Goal: Check status

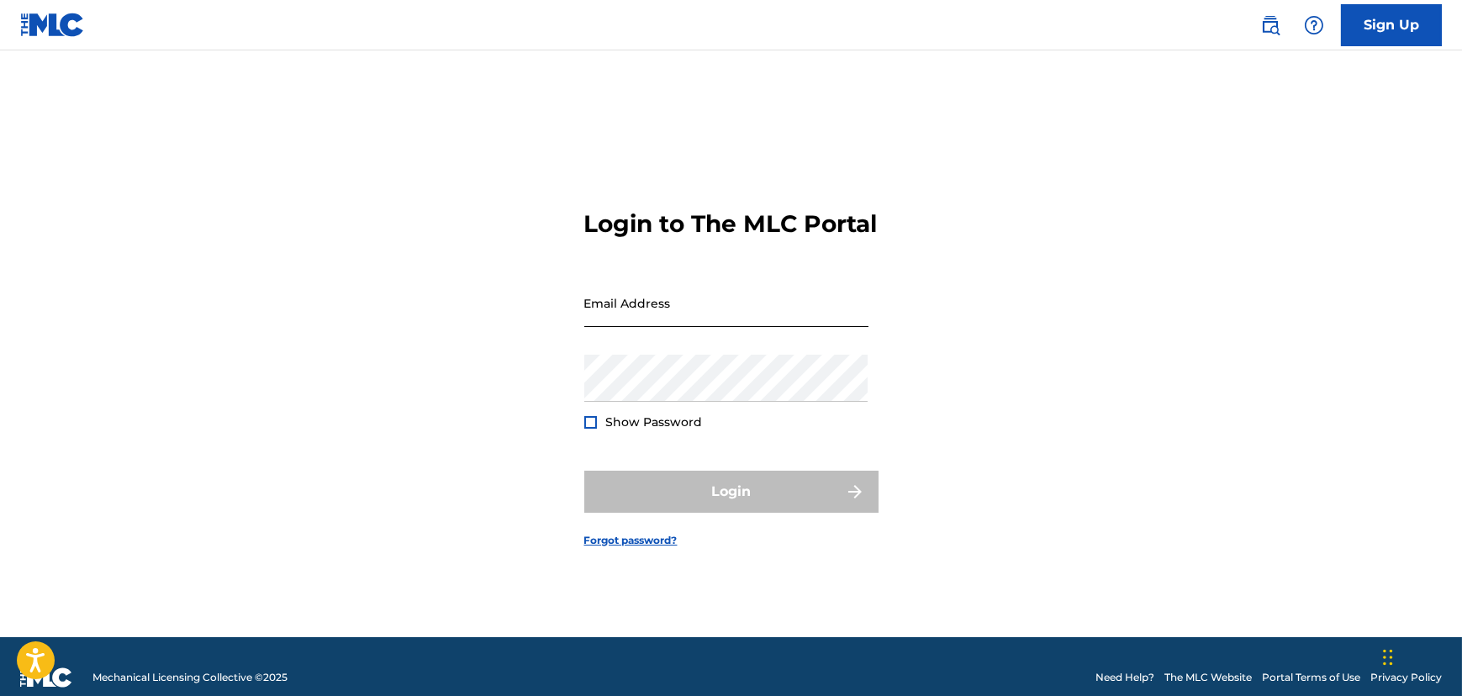
click at [639, 327] on input "Email Address" at bounding box center [726, 303] width 284 height 48
type input "[PERSON_NAME][EMAIL_ADDRESS][DOMAIN_NAME]"
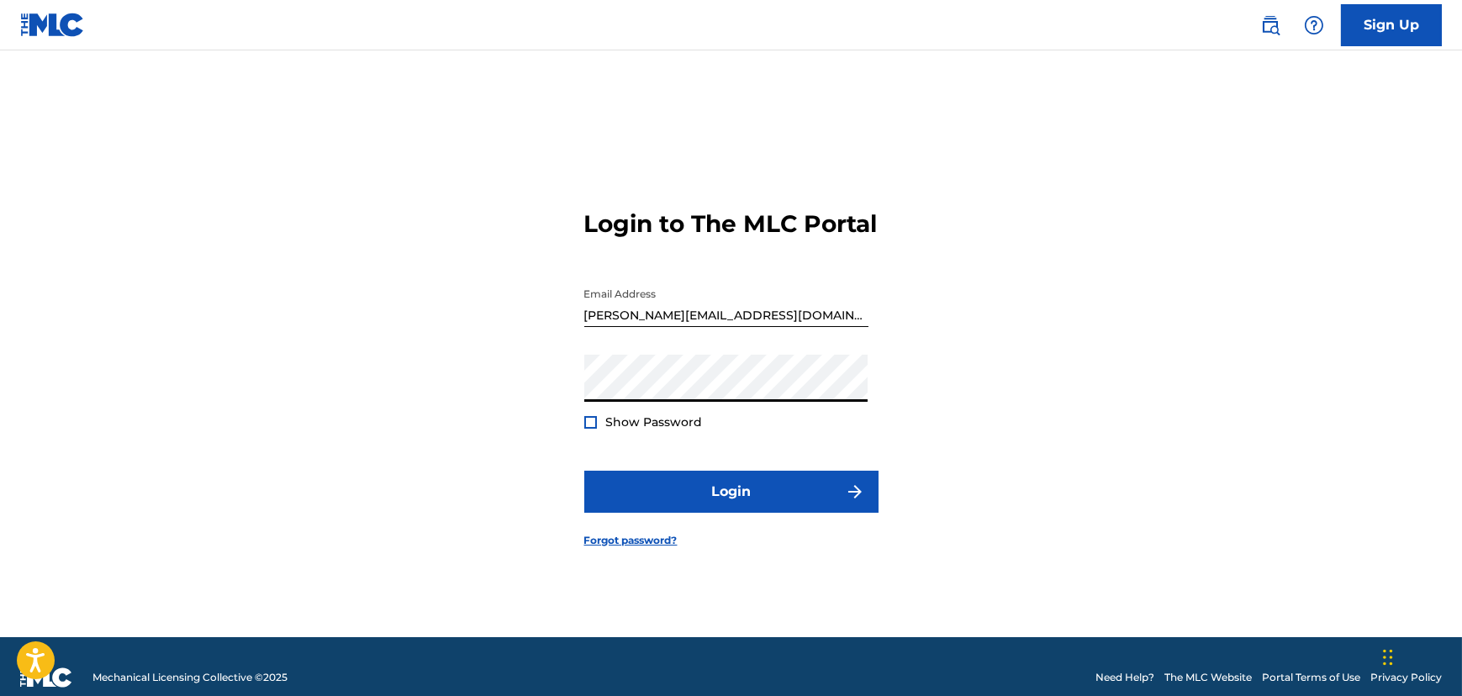
click at [590, 429] on div at bounding box center [590, 422] width 13 height 13
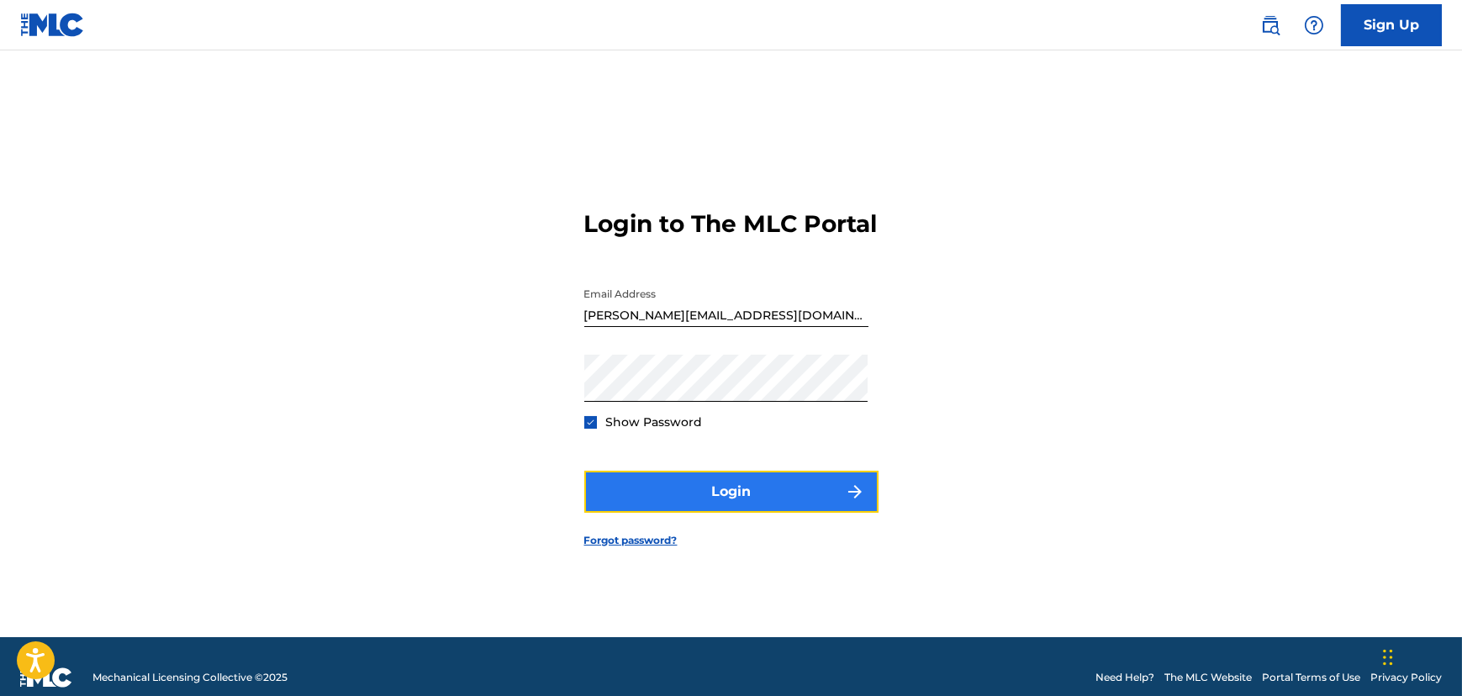
click at [629, 505] on button "Login" at bounding box center [731, 492] width 294 height 42
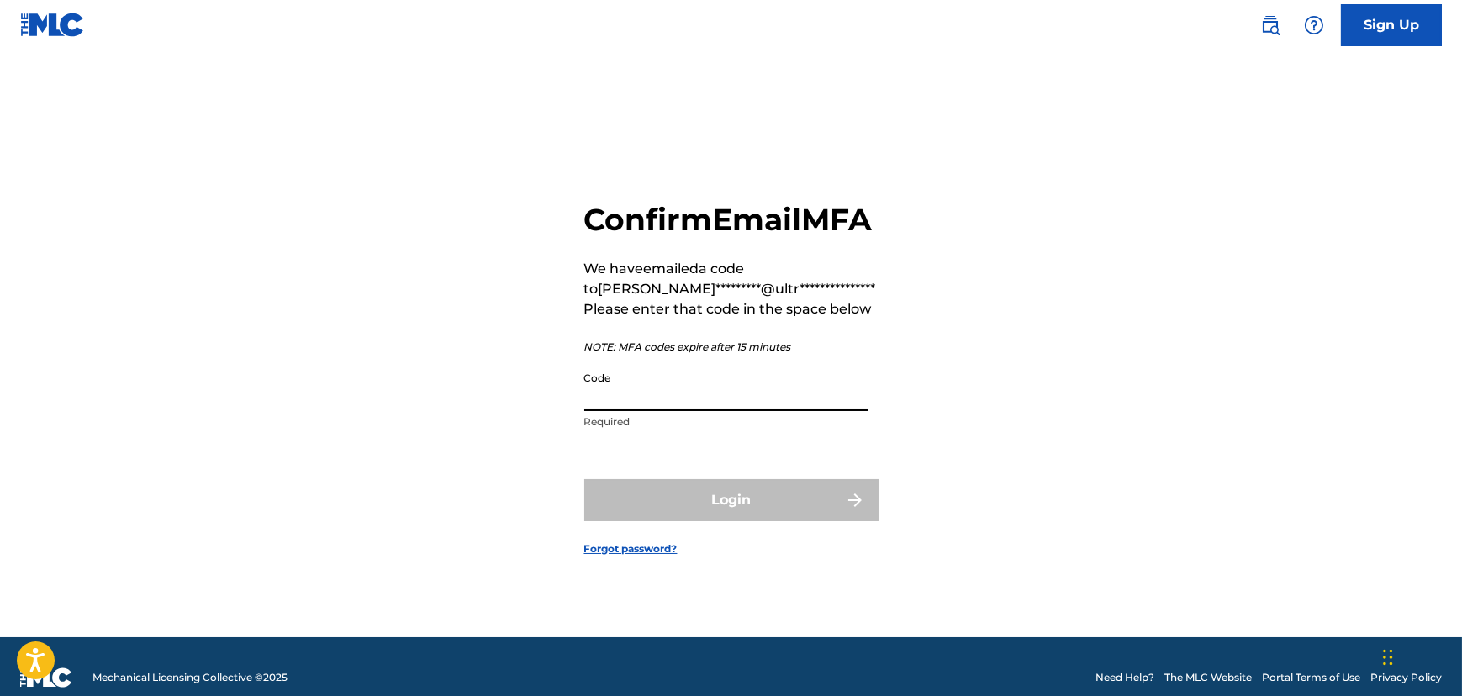
drag, startPoint x: 674, startPoint y: 421, endPoint x: 637, endPoint y: 434, distance: 39.1
click at [674, 411] on input "Code" at bounding box center [726, 387] width 284 height 48
paste input "475478"
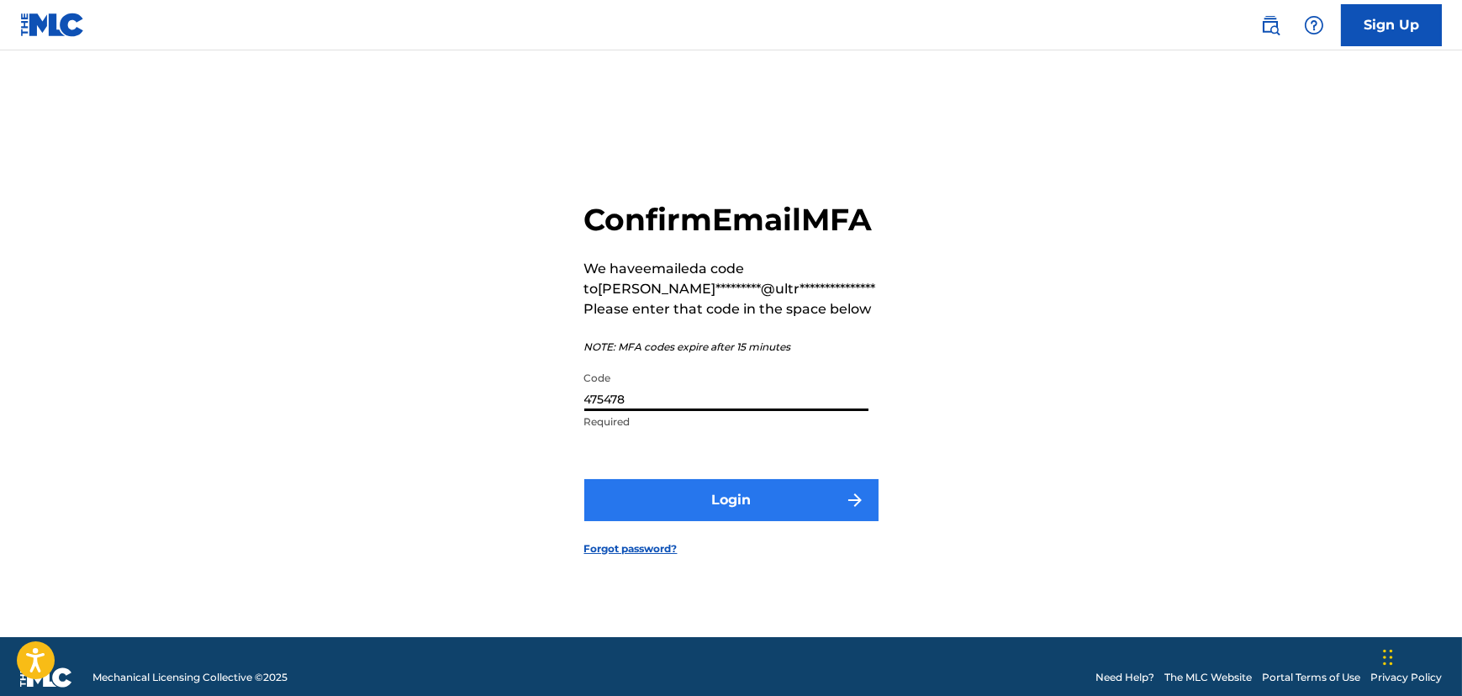
type input "475478"
click at [795, 514] on button "Login" at bounding box center [731, 500] width 294 height 42
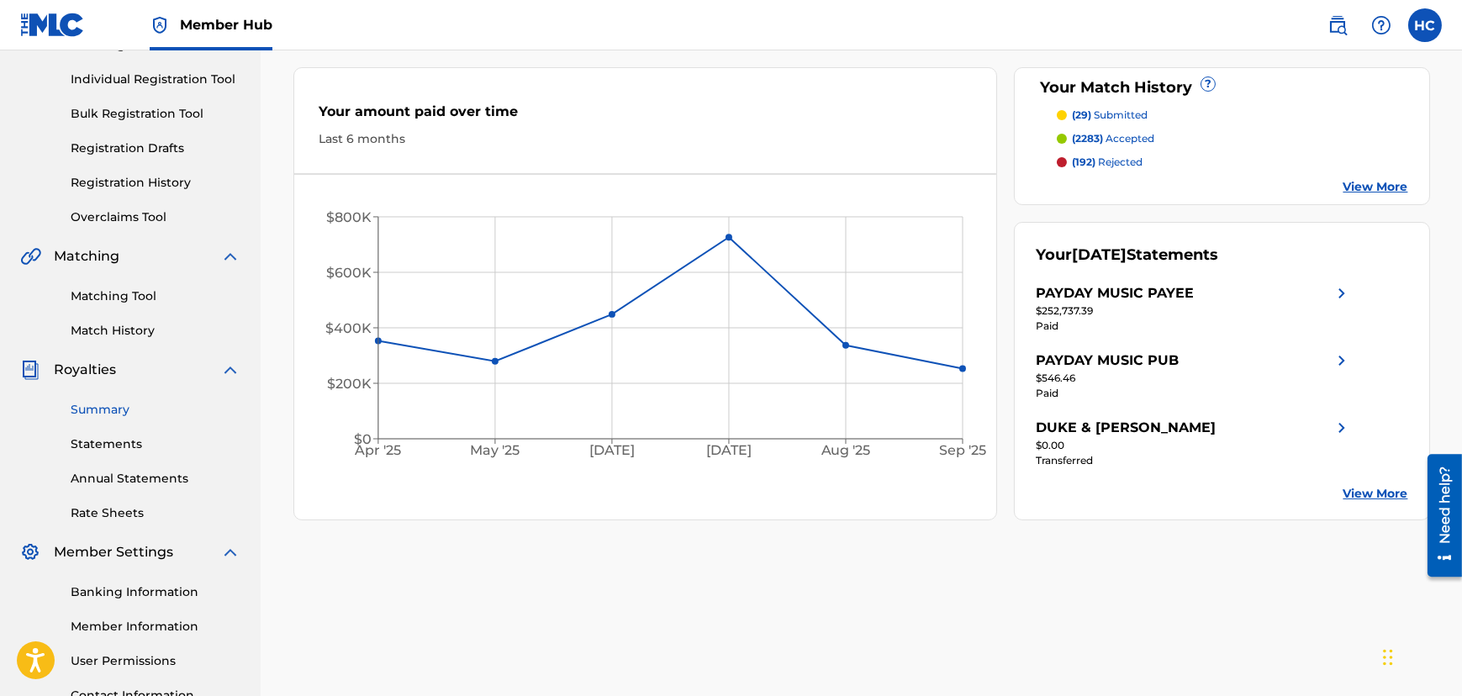
scroll to position [229, 0]
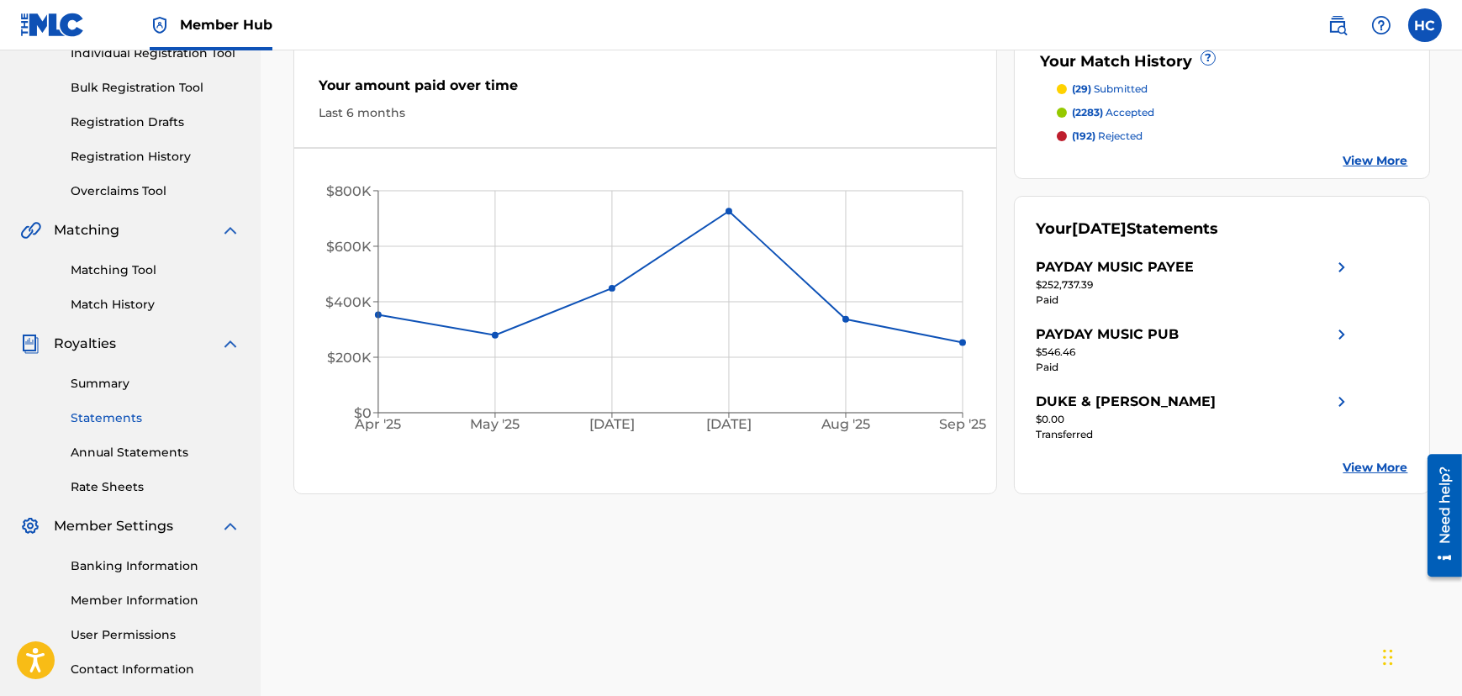
click at [119, 414] on link "Statements" at bounding box center [156, 418] width 170 height 18
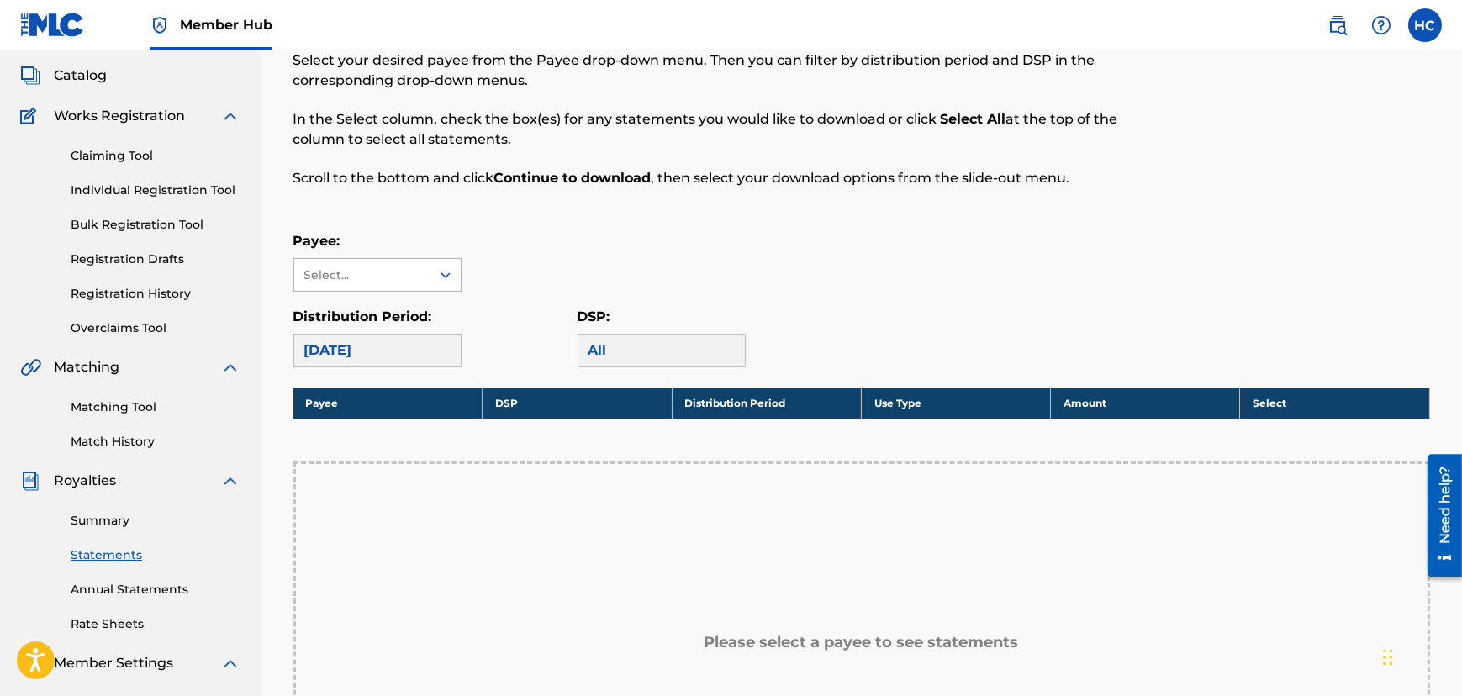
scroll to position [229, 0]
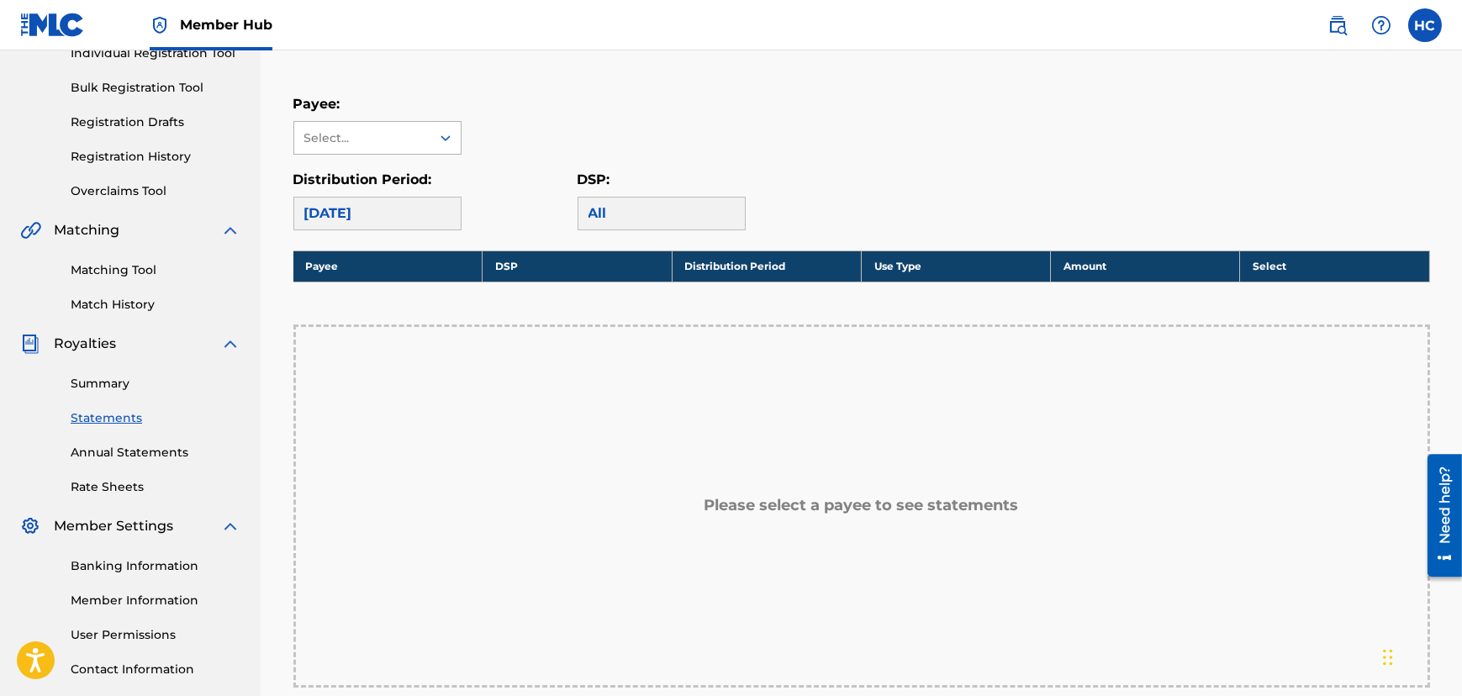
click at [422, 151] on div "Select..." at bounding box center [362, 138] width 136 height 32
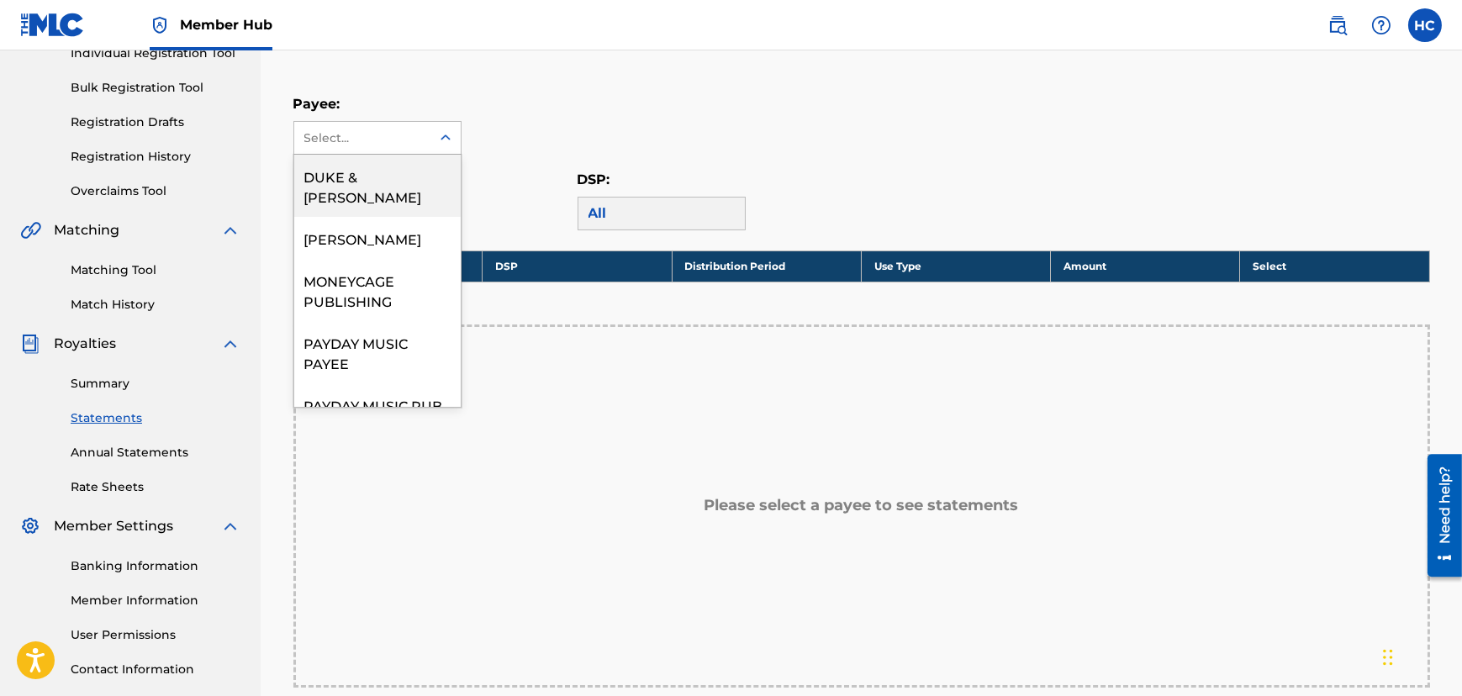
click at [523, 153] on div "Payee: 10 results available. Use Up and Down to choose options, press Enter to …" at bounding box center [861, 124] width 1137 height 61
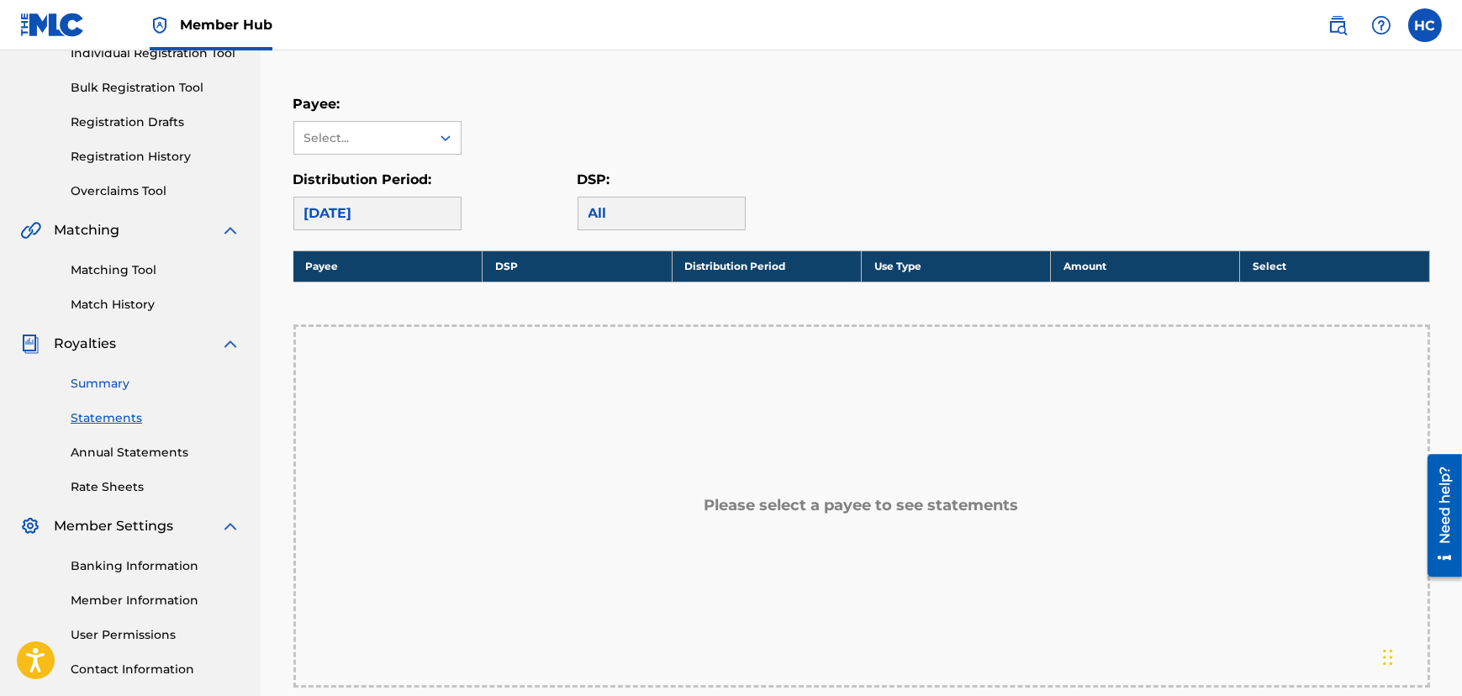
click at [117, 386] on link "Summary" at bounding box center [156, 384] width 170 height 18
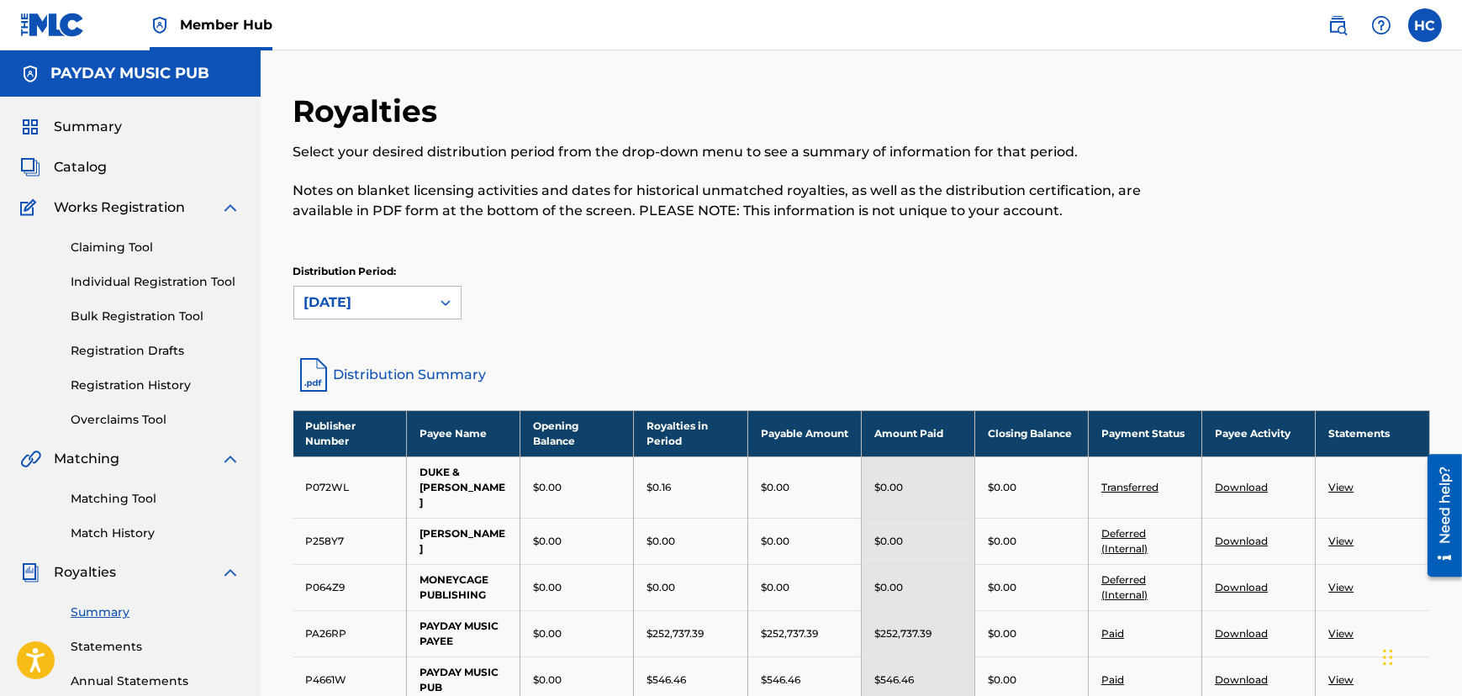
click at [431, 304] on div at bounding box center [446, 303] width 30 height 32
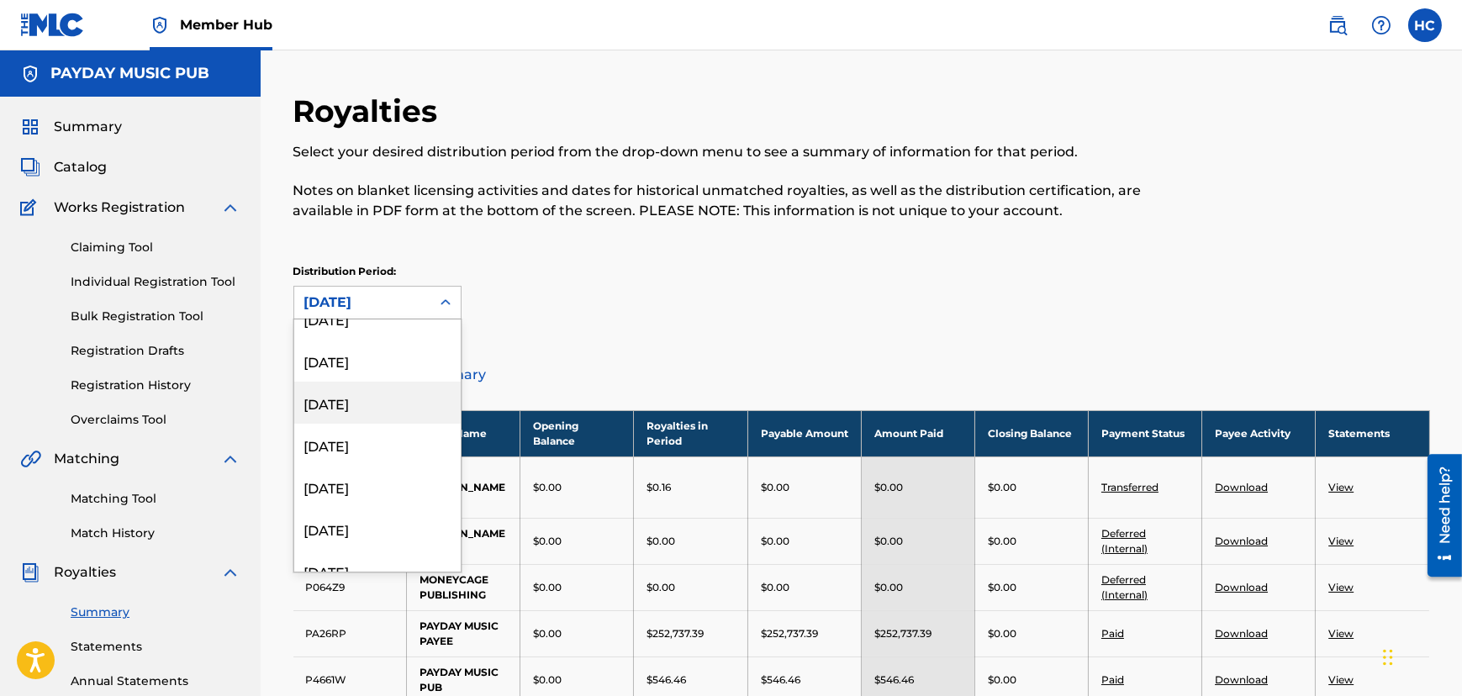
scroll to position [458, 0]
click at [403, 394] on div "[DATE]" at bounding box center [377, 387] width 166 height 42
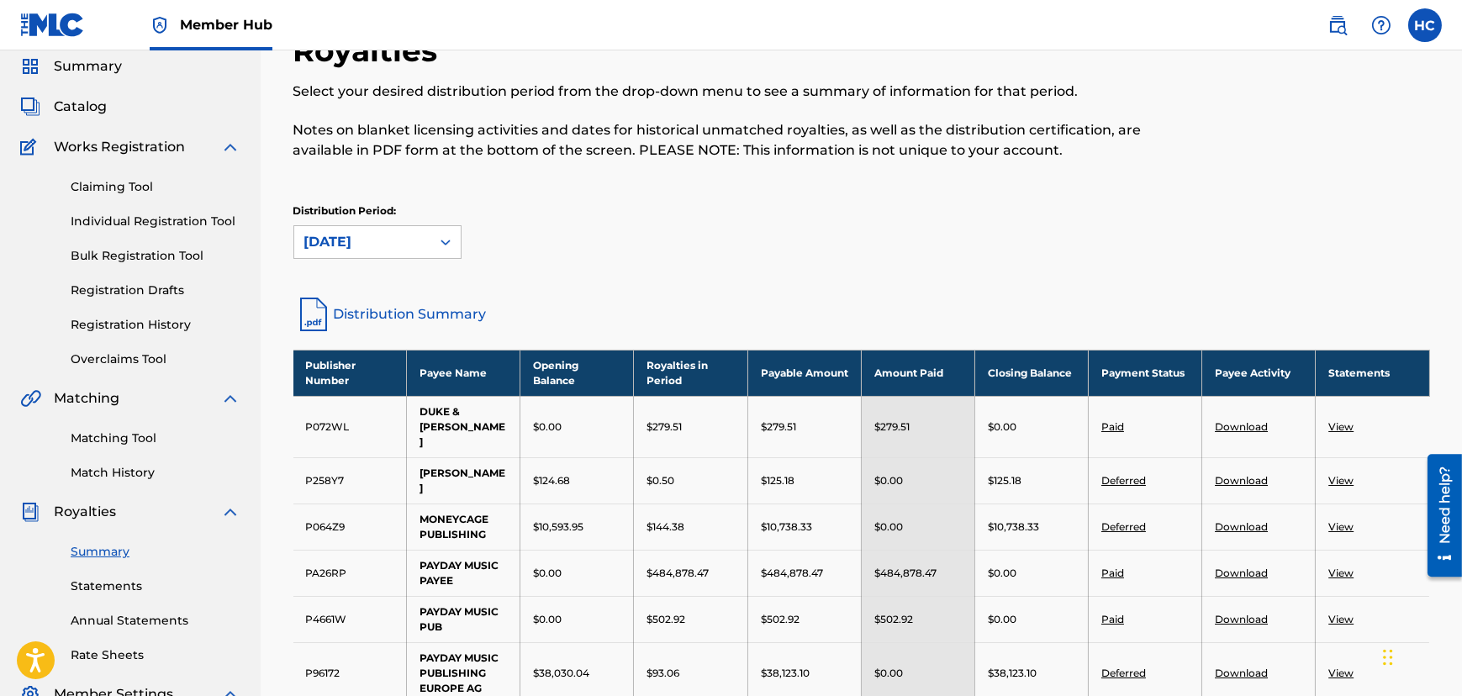
scroll to position [0, 0]
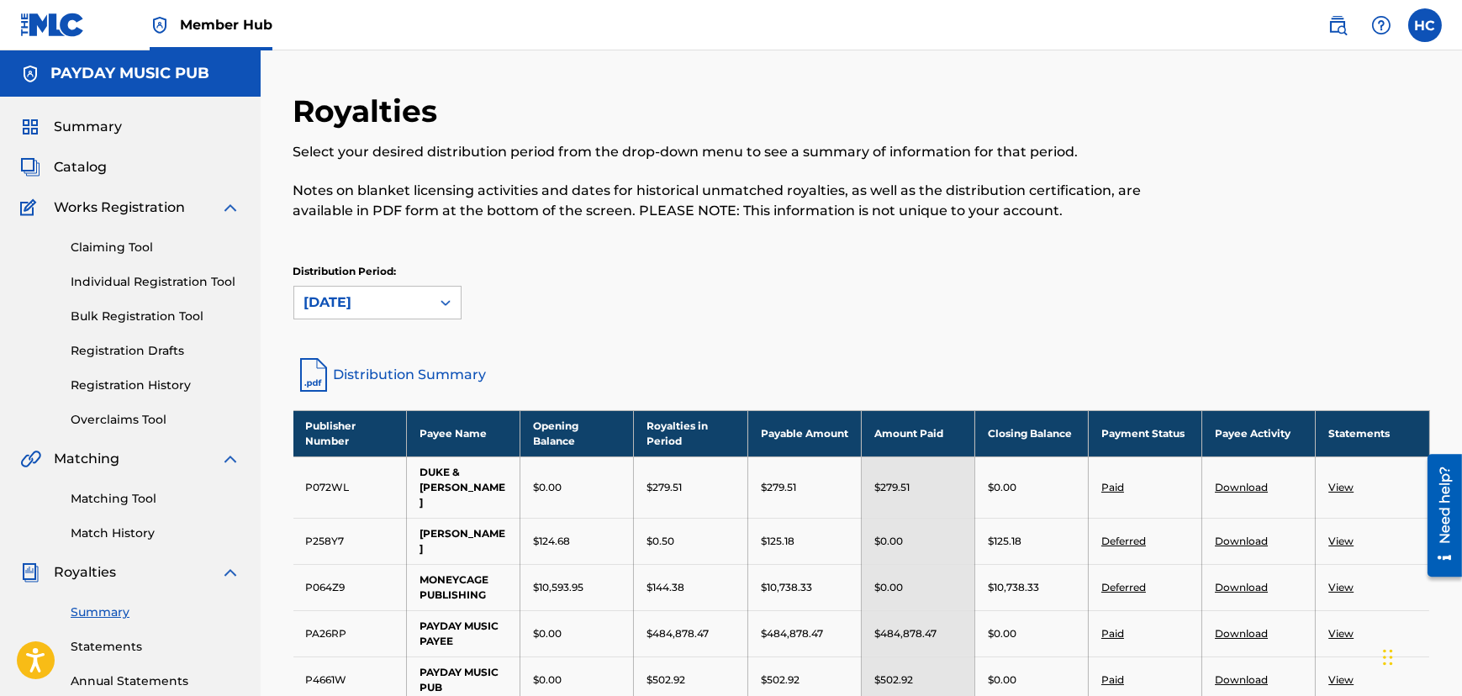
click at [357, 309] on div "[DATE]" at bounding box center [362, 303] width 116 height 20
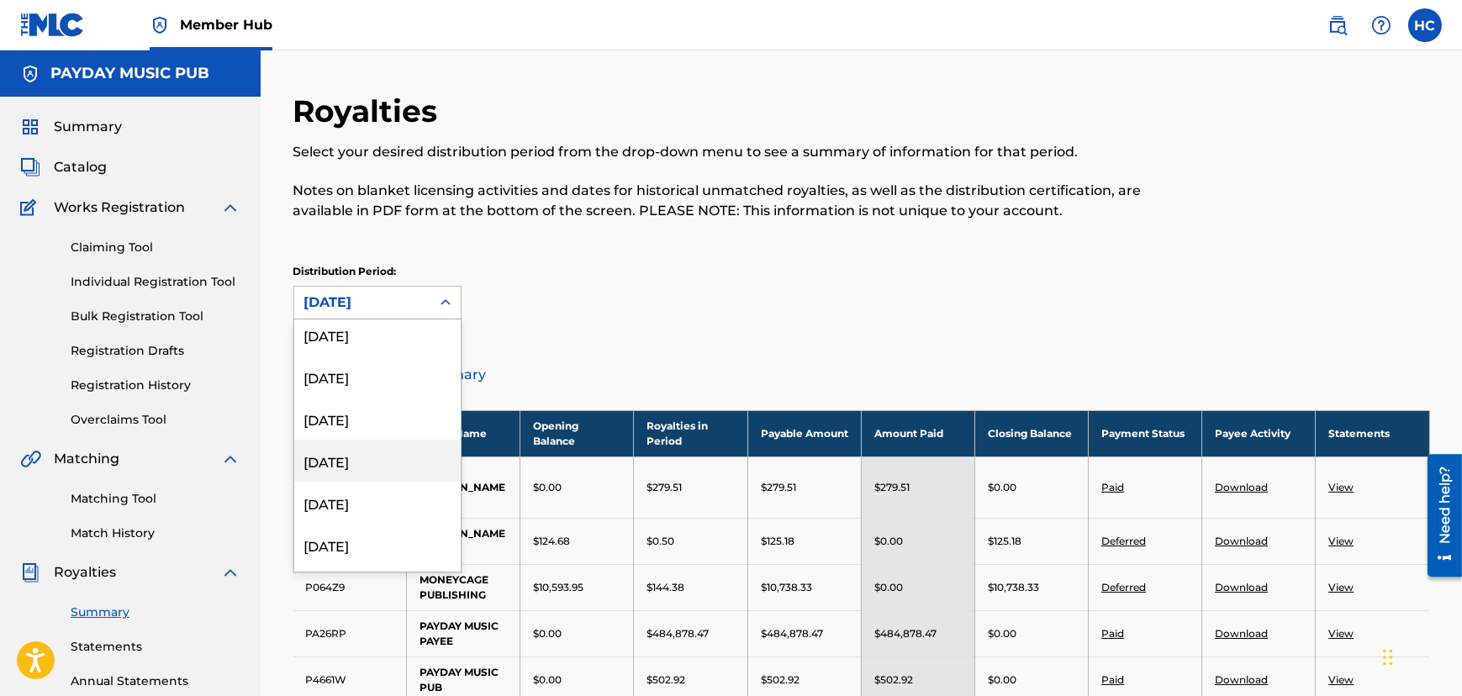
scroll to position [2, 0]
click at [367, 378] on div "[DATE]" at bounding box center [377, 381] width 166 height 42
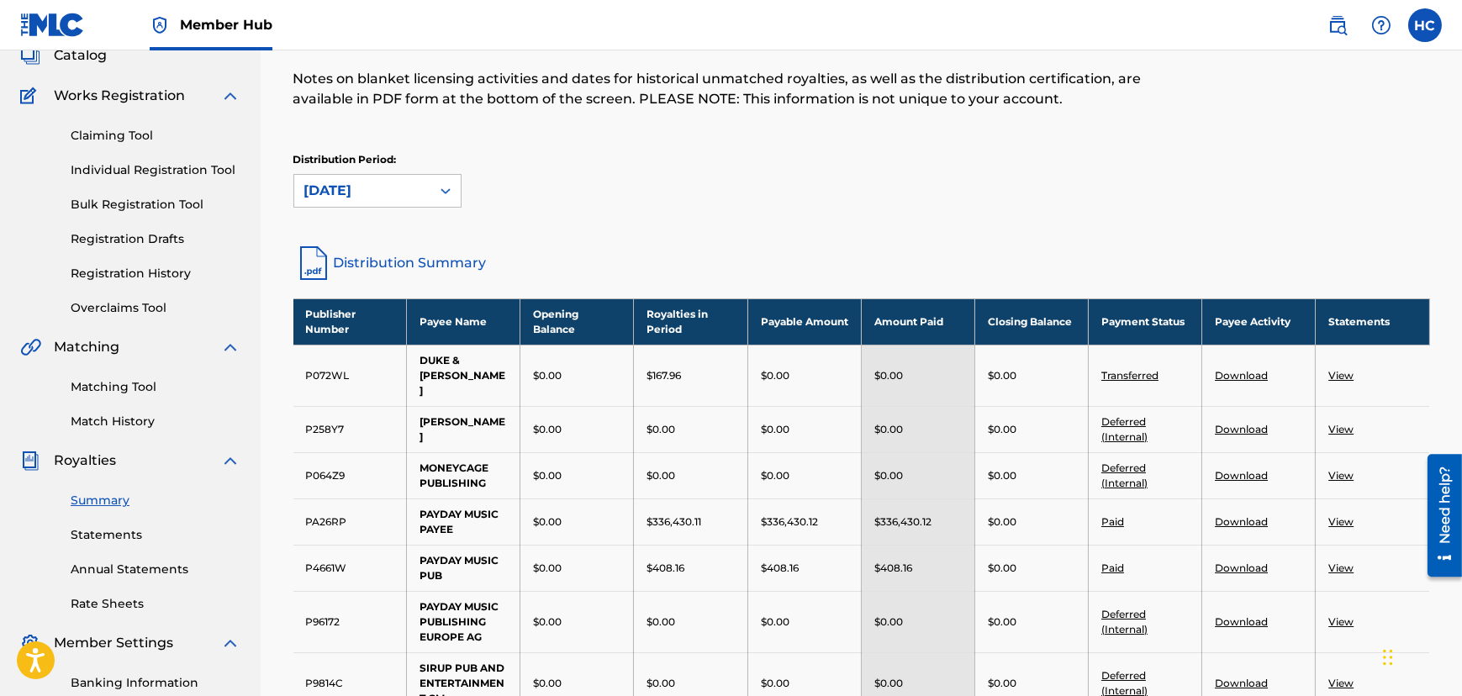
scroll to position [0, 0]
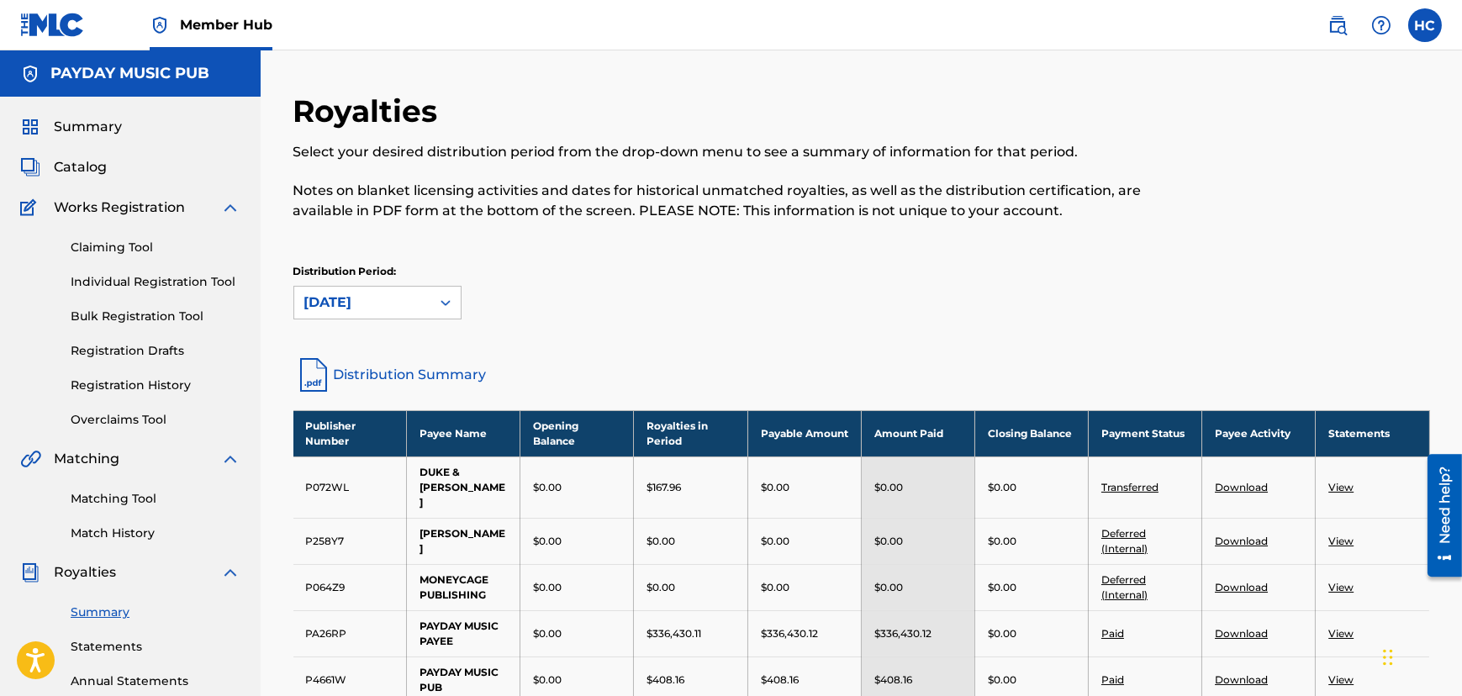
click at [403, 313] on div "[DATE]" at bounding box center [362, 303] width 136 height 32
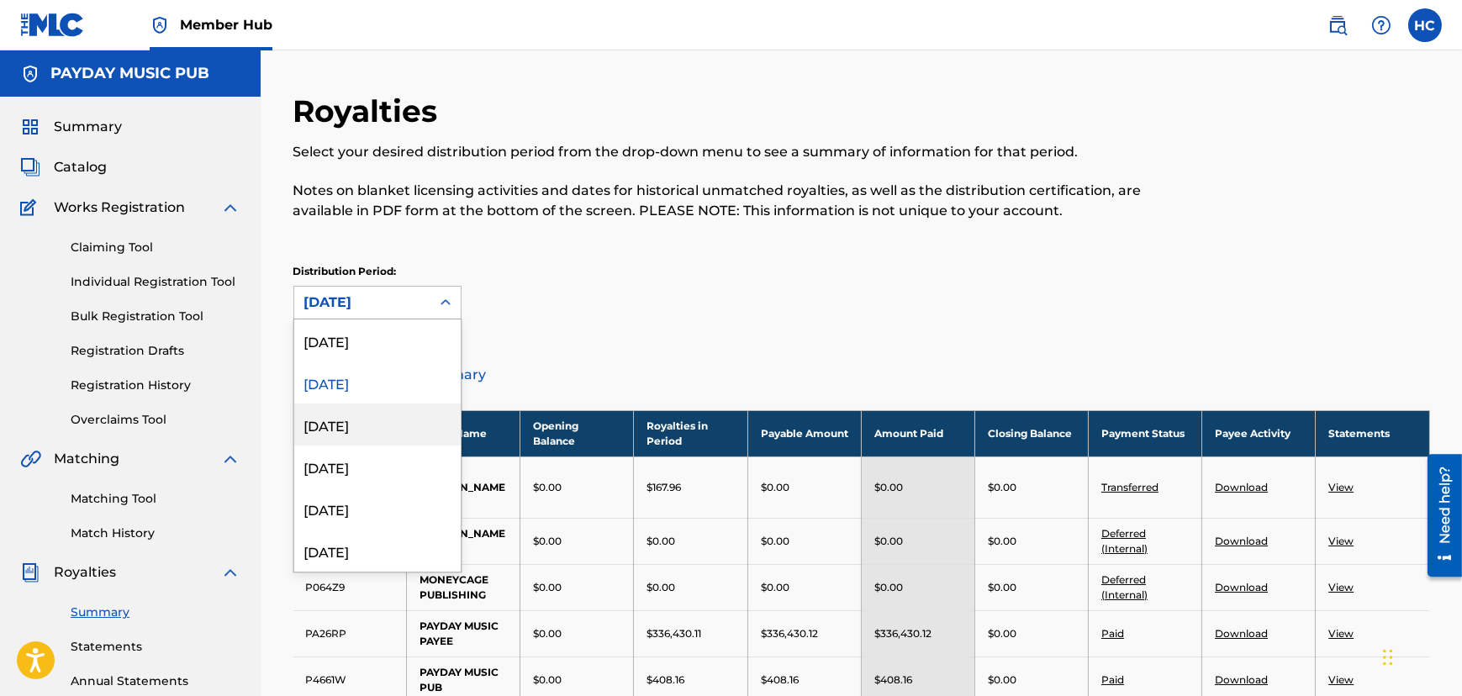
click at [387, 420] on div "[DATE]" at bounding box center [377, 425] width 166 height 42
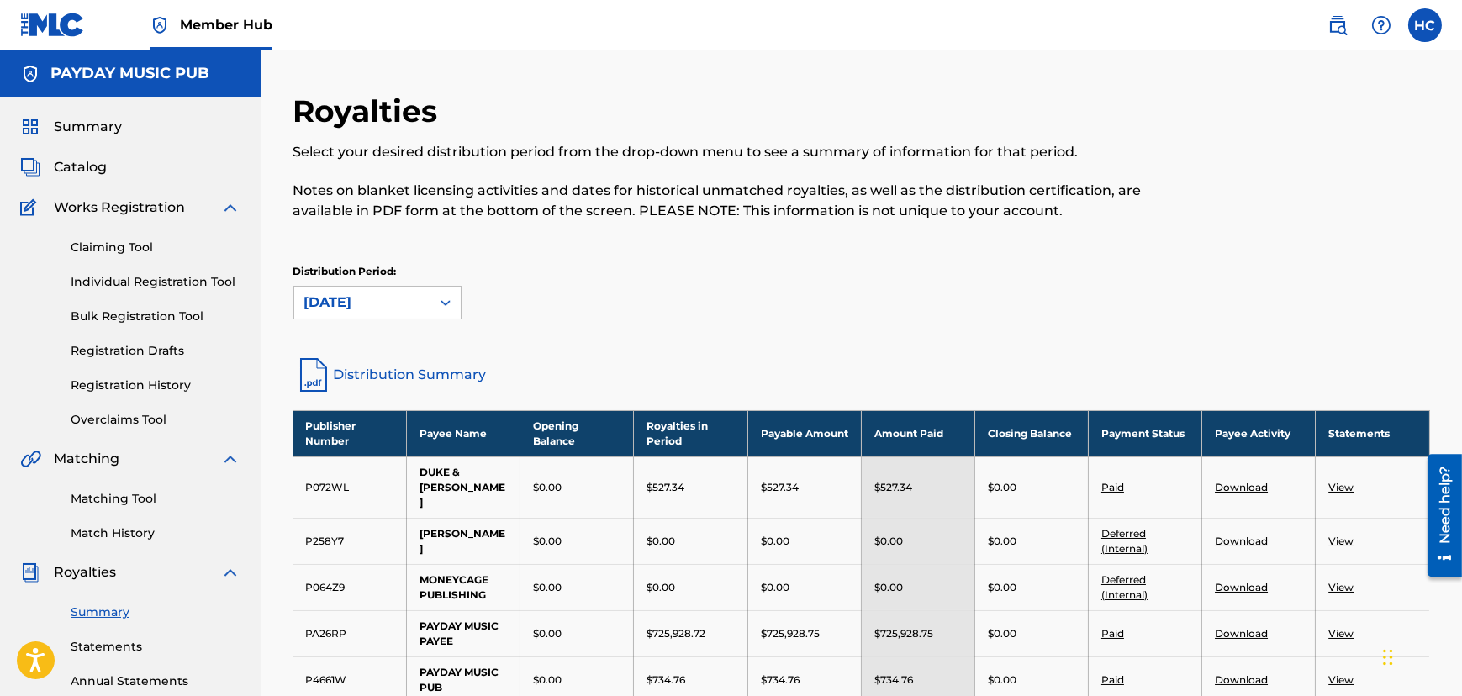
click at [395, 308] on div "[DATE]" at bounding box center [362, 303] width 116 height 20
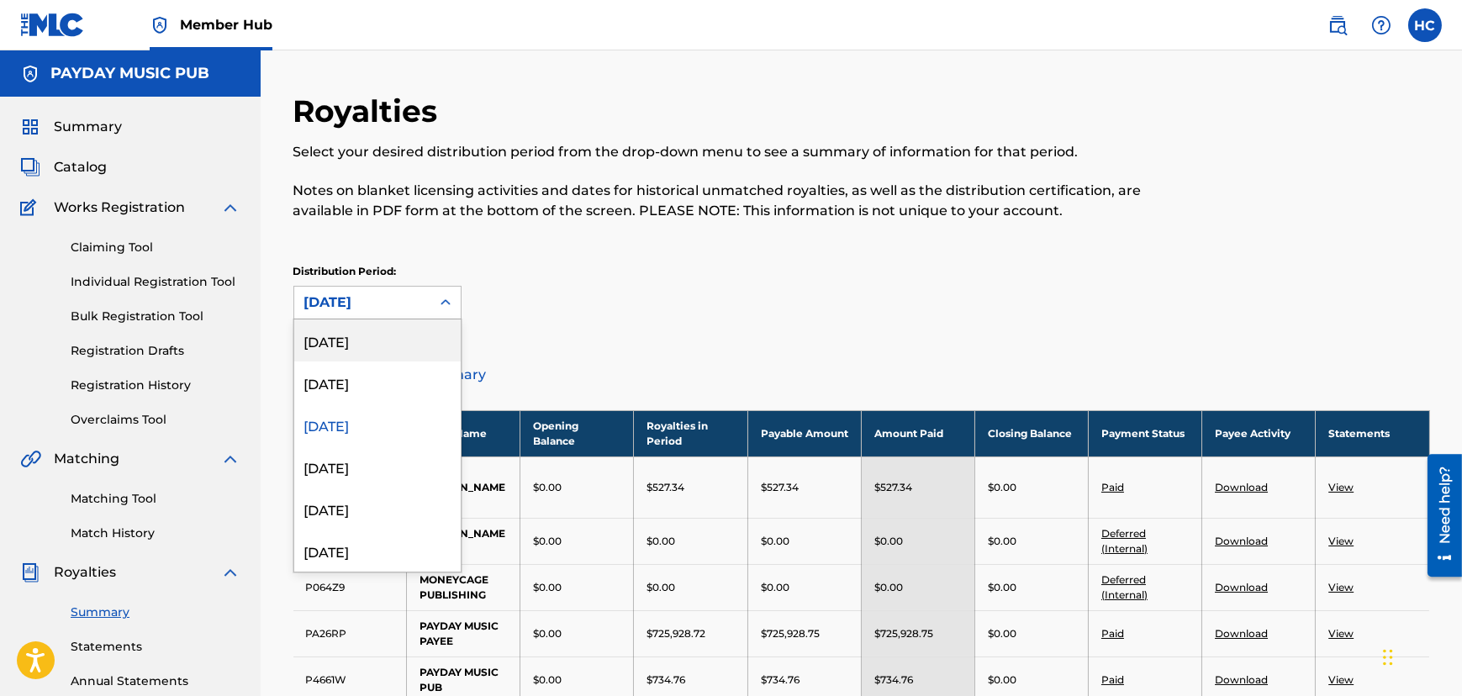
click at [399, 340] on div "[DATE]" at bounding box center [377, 341] width 166 height 42
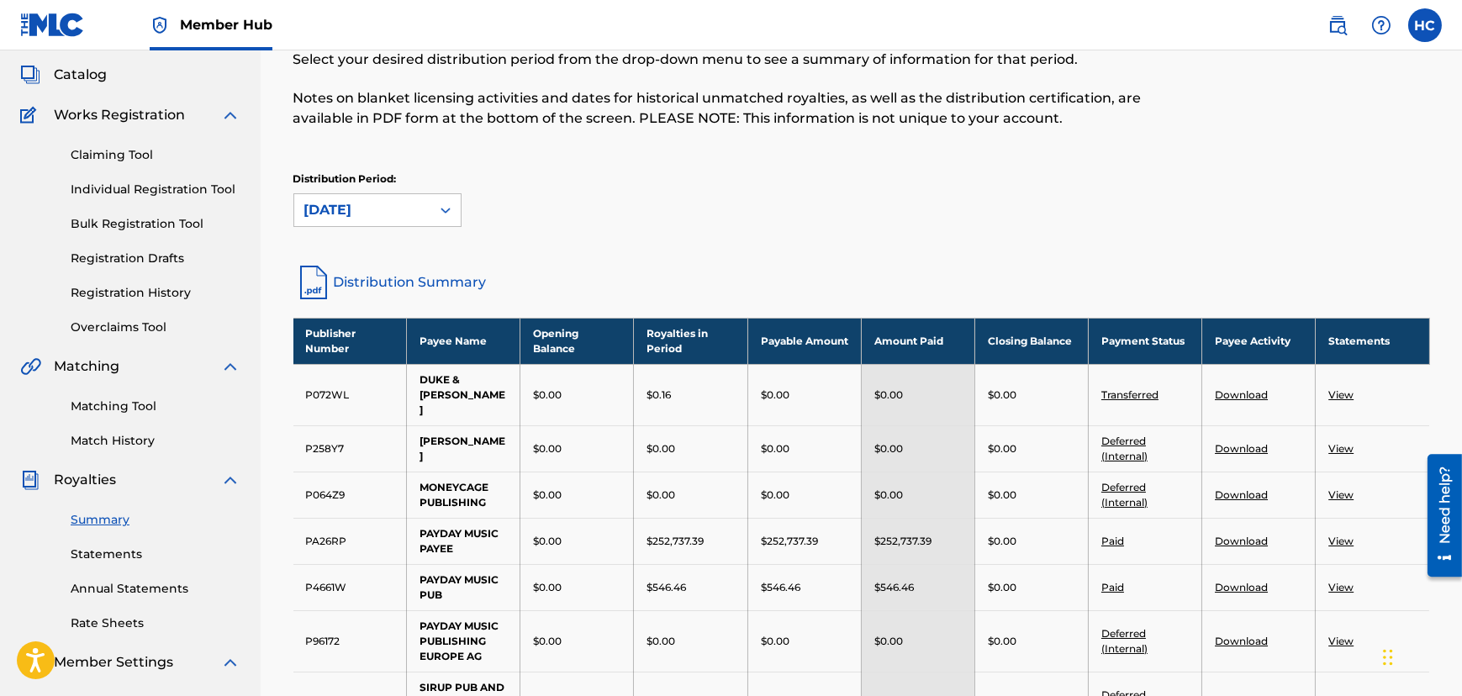
scroll to position [305, 0]
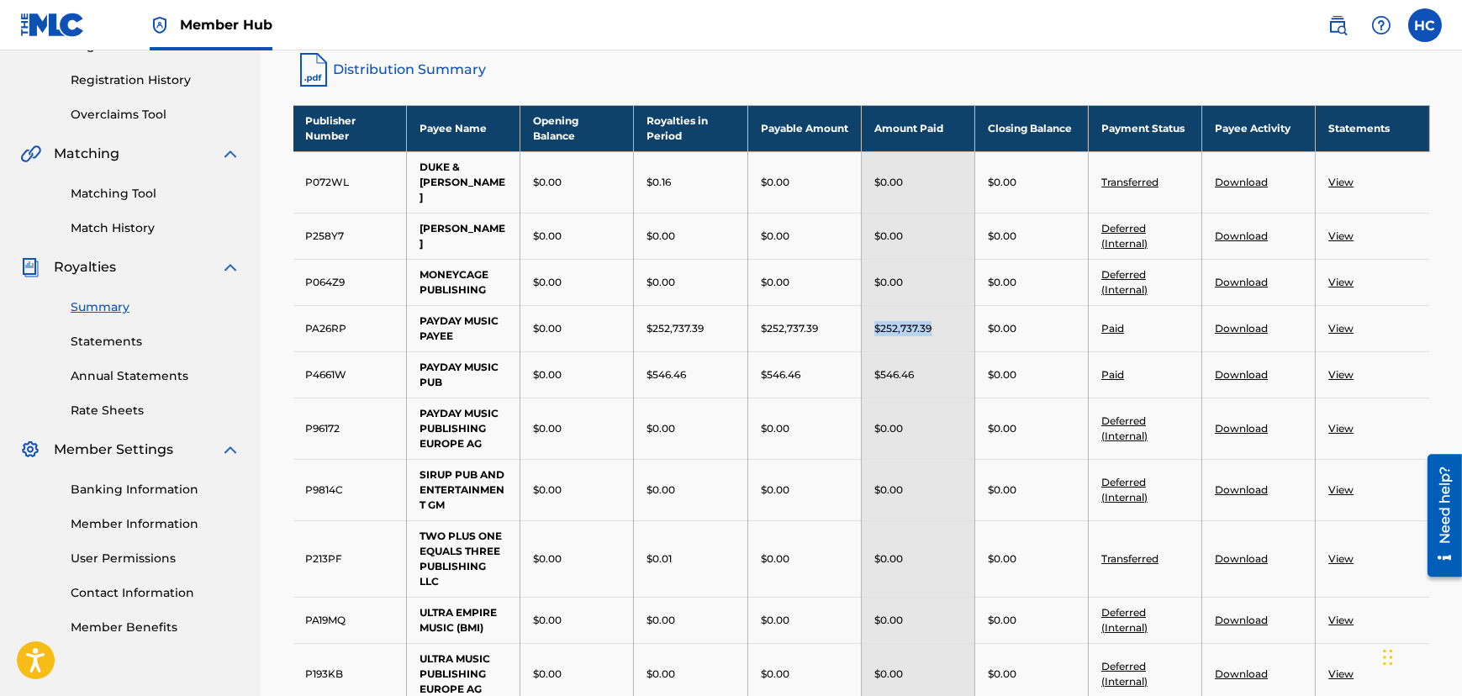
drag, startPoint x: 931, startPoint y: 296, endPoint x: 817, endPoint y: 313, distance: 114.8
click at [817, 313] on tr "PA26RP PAYDAY MUSIC PAYEE $0.00 $252,737.39 $252,737.39 $252,737.39 $0.00 Paid …" at bounding box center [861, 328] width 1137 height 46
click at [939, 321] on div "$252,737.39" at bounding box center [917, 328] width 87 height 15
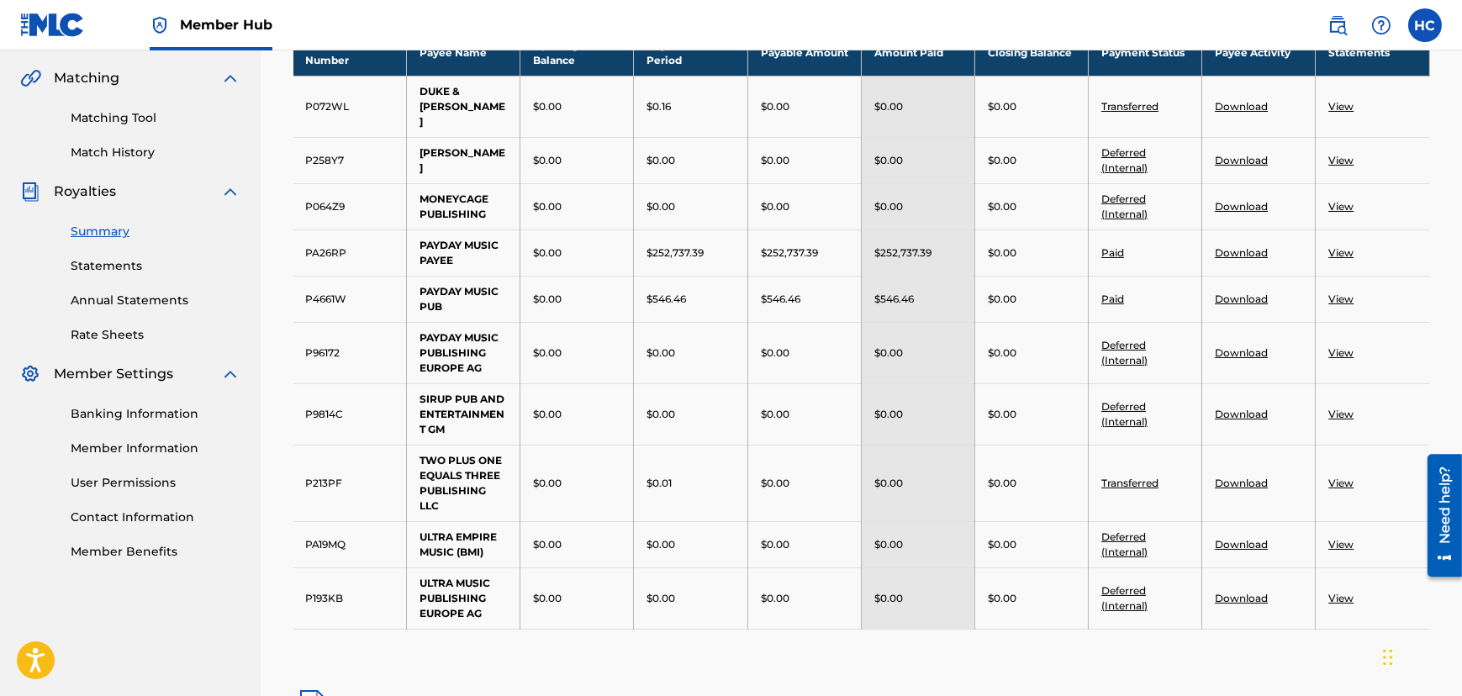
scroll to position [382, 0]
drag, startPoint x: 647, startPoint y: 218, endPoint x: 730, endPoint y: 224, distance: 82.6
click at [727, 245] on div "$252,737.39" at bounding box center [690, 252] width 87 height 15
drag, startPoint x: 763, startPoint y: 219, endPoint x: 840, endPoint y: 219, distance: 77.4
click at [840, 245] on div "$252,737.39" at bounding box center [804, 252] width 87 height 15
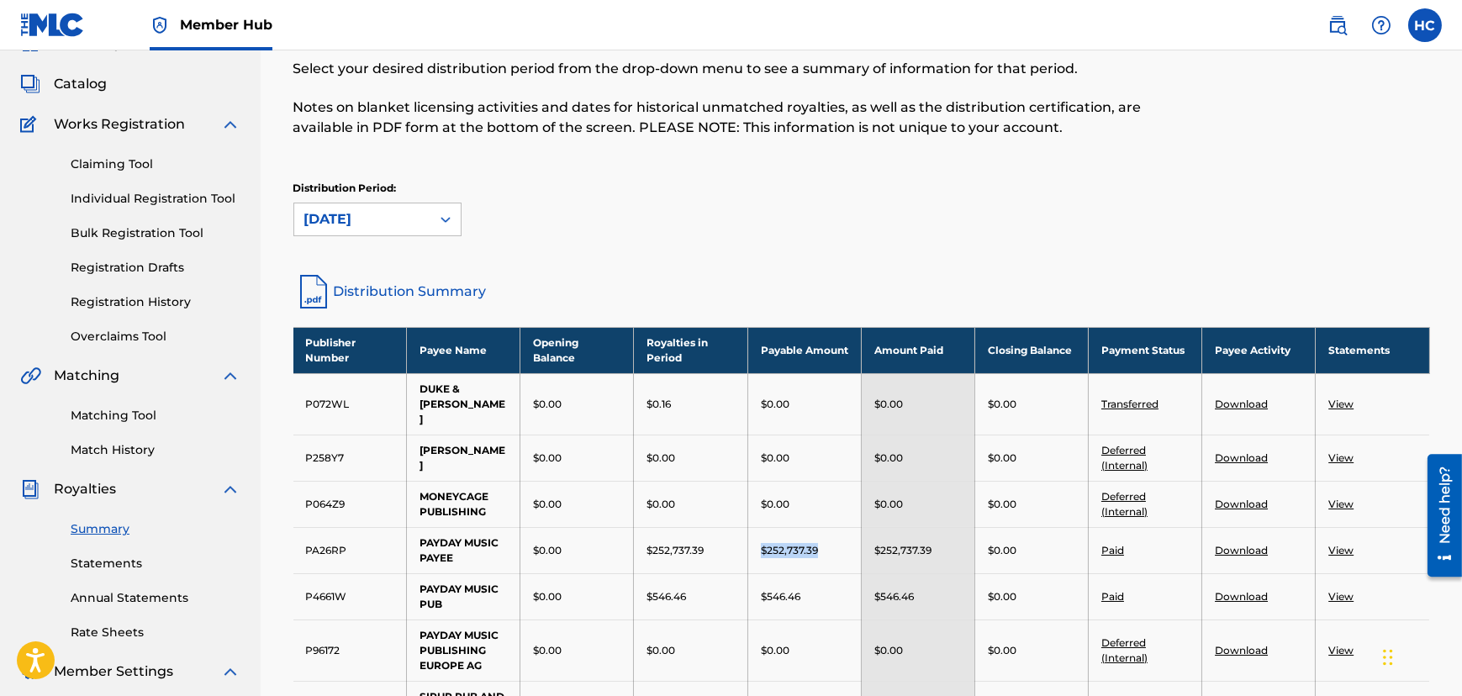
scroll to position [76, 0]
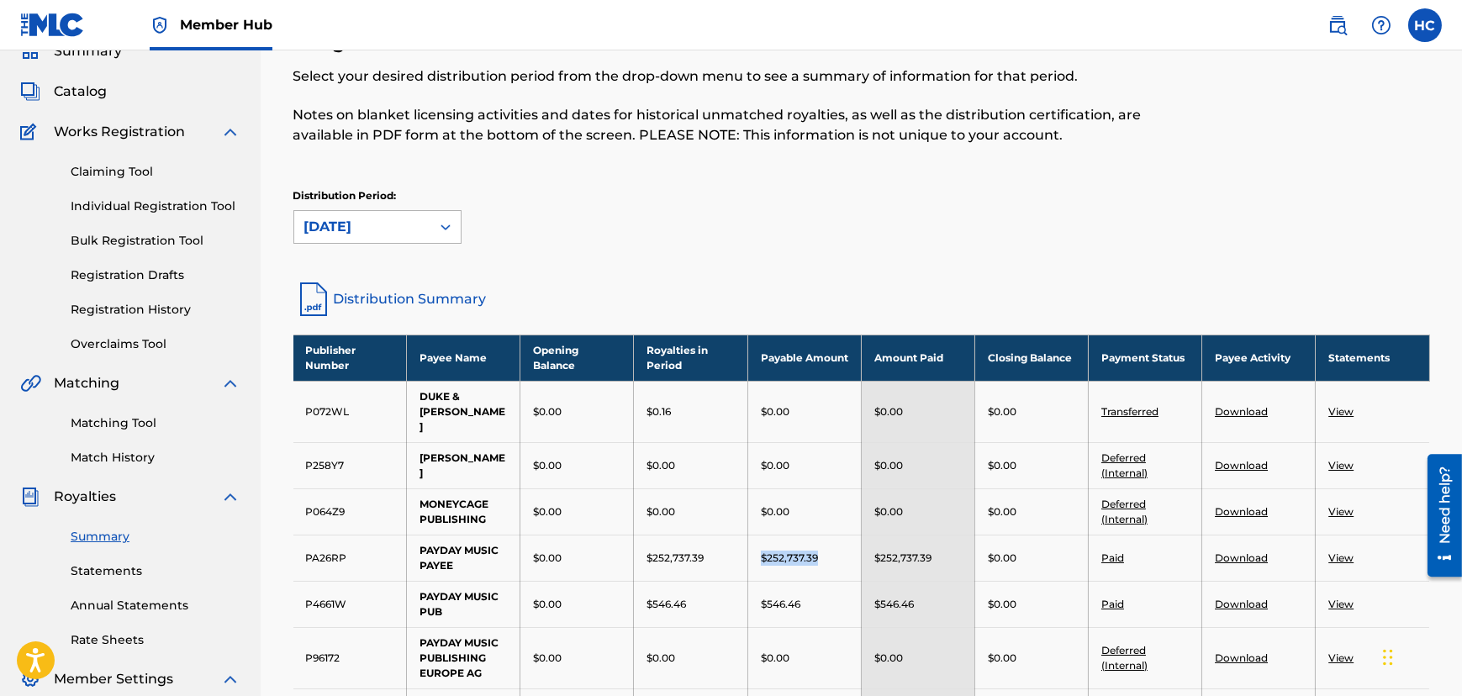
click at [411, 235] on div "[DATE]" at bounding box center [362, 227] width 116 height 20
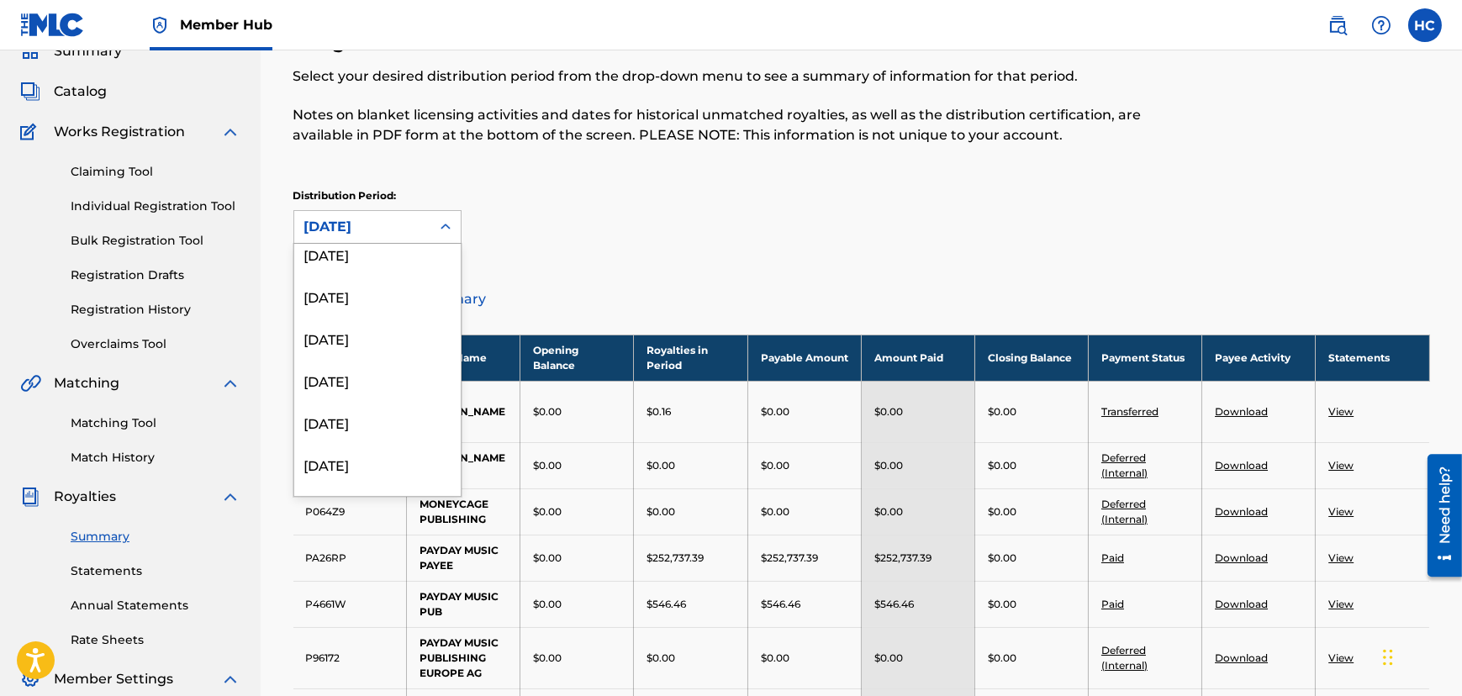
scroll to position [458, 0]
click at [542, 279] on link "Distribution Summary" at bounding box center [861, 299] width 1137 height 40
